Goal: Task Accomplishment & Management: Use online tool/utility

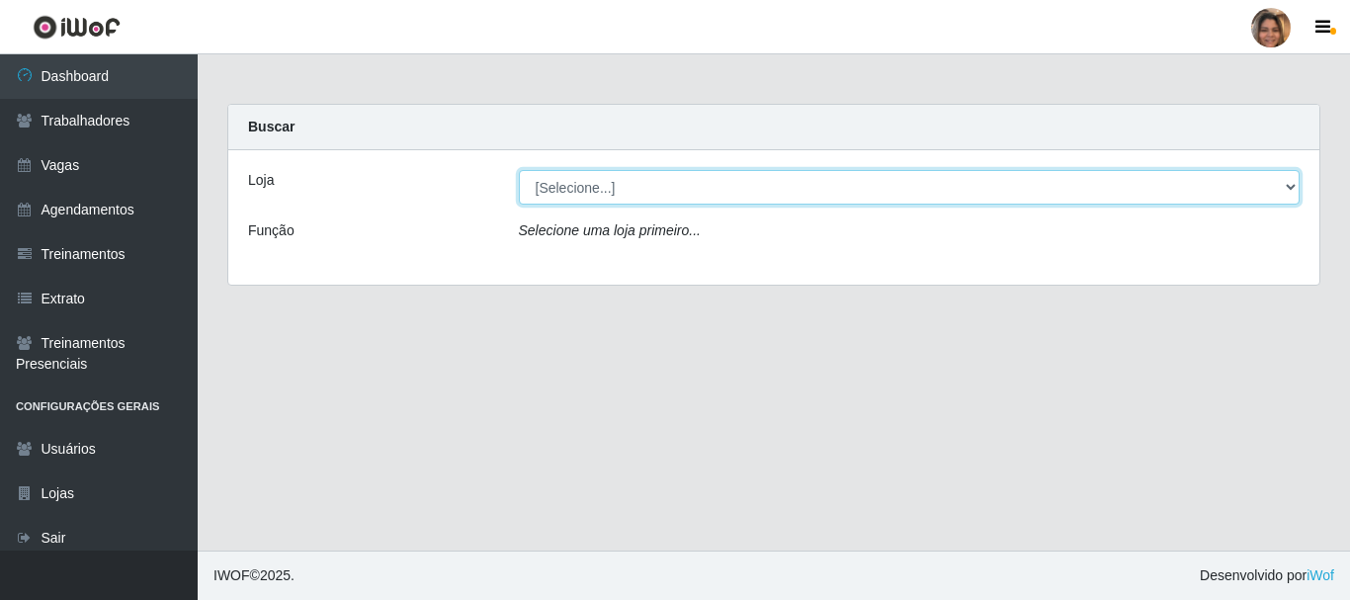
click at [1293, 185] on select "[Selecione...] Mar Vermelho - CEASA Mar Vermelho - Centro de Distribuição" at bounding box center [910, 187] width 782 height 35
select select "474"
click at [519, 170] on select "[Selecione...] Mar Vermelho - CEASA Mar Vermelho - Centro de Distribuição" at bounding box center [910, 187] width 782 height 35
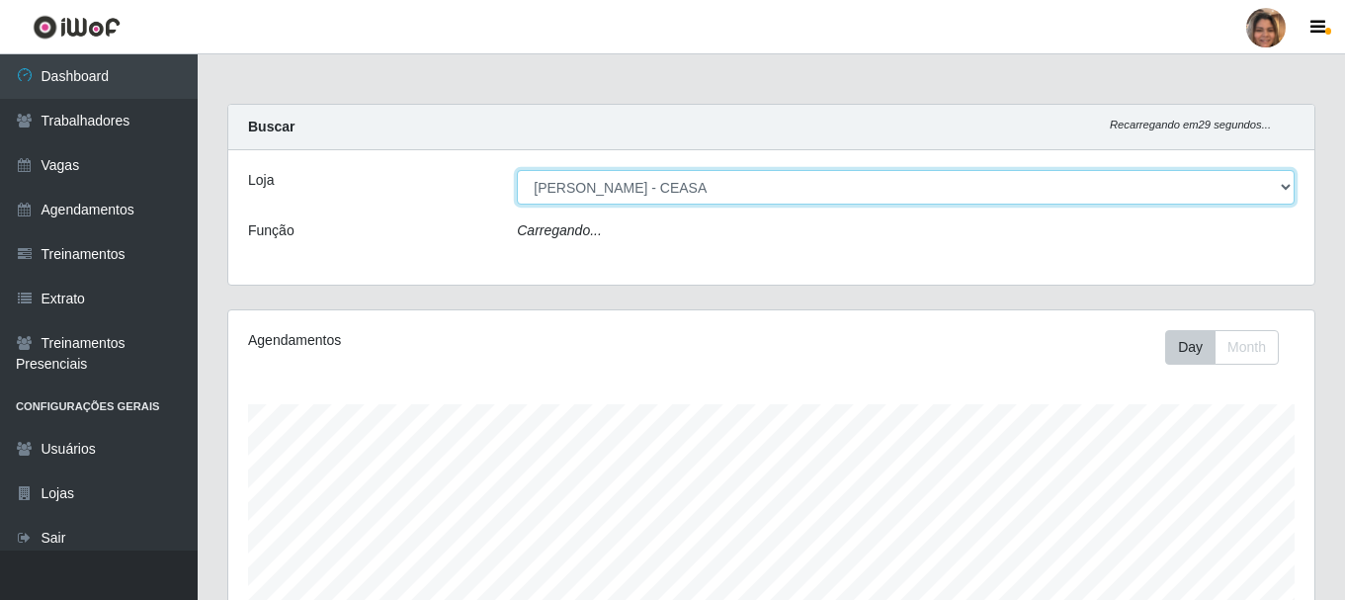
scroll to position [410, 1086]
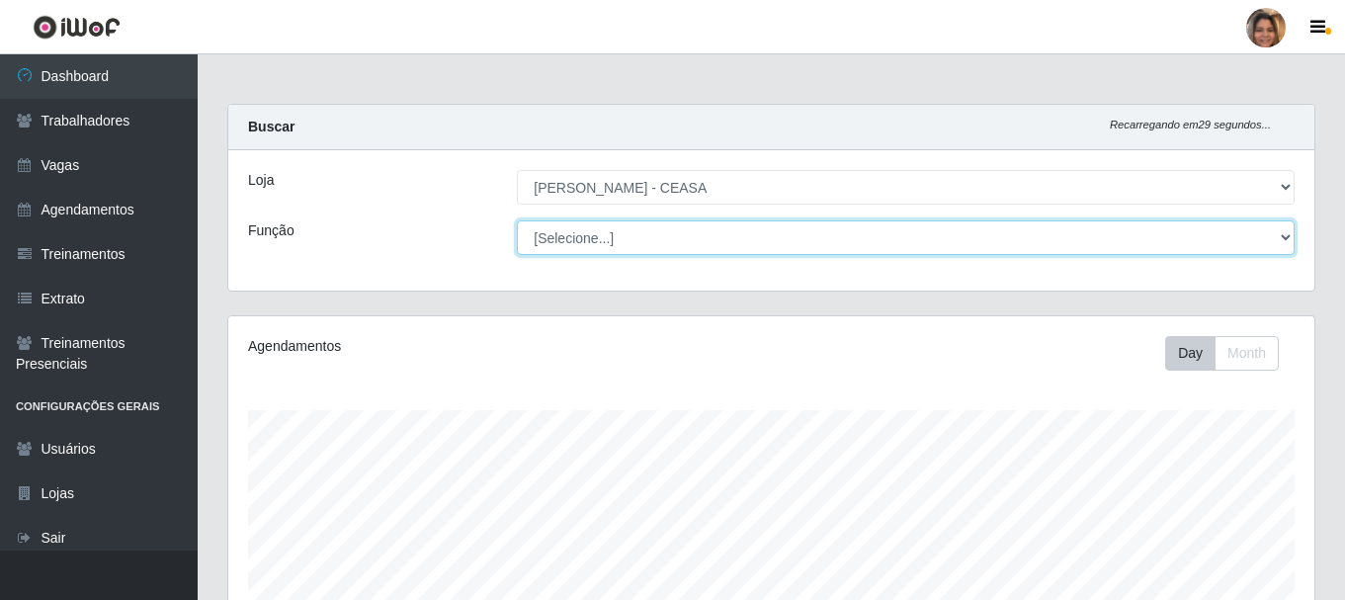
click at [1290, 229] on select "[Selecione...] Repositor Repositor + Repositor ++" at bounding box center [906, 237] width 778 height 35
select select "24"
click at [517, 220] on select "[Selecione...] Repositor Repositor + Repositor ++" at bounding box center [906, 237] width 778 height 35
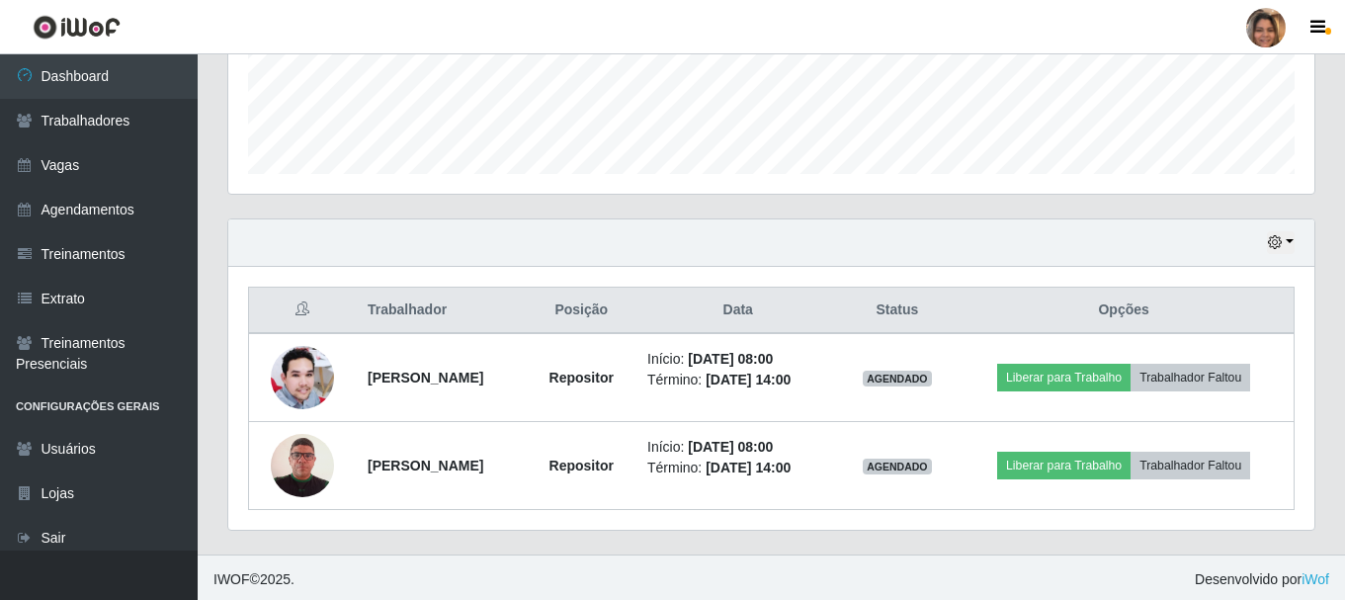
scroll to position [537, 0]
